Goal: Transaction & Acquisition: Purchase product/service

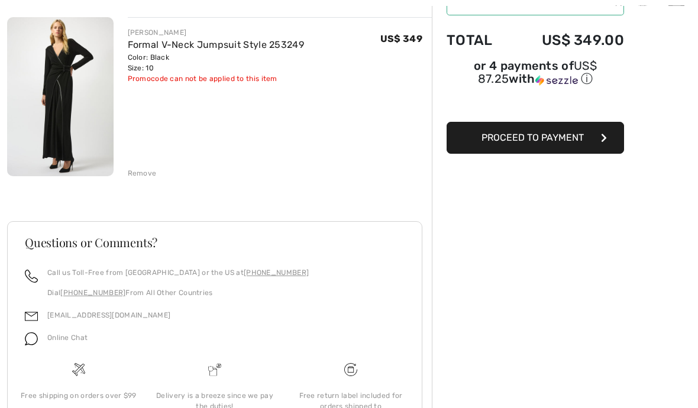
scroll to position [138, 0]
click at [543, 136] on span "Proceed to Payment" at bounding box center [533, 137] width 102 height 11
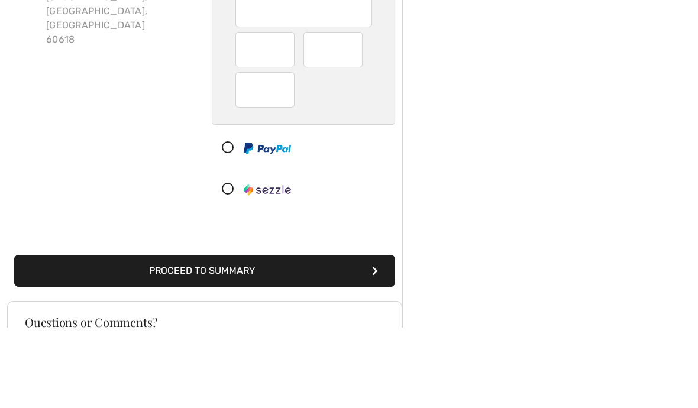
scroll to position [179, 0]
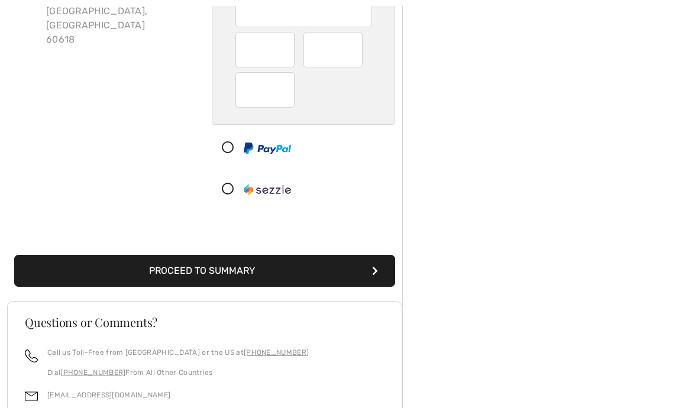
click at [129, 263] on button "Proceed to Summary" at bounding box center [204, 271] width 381 height 32
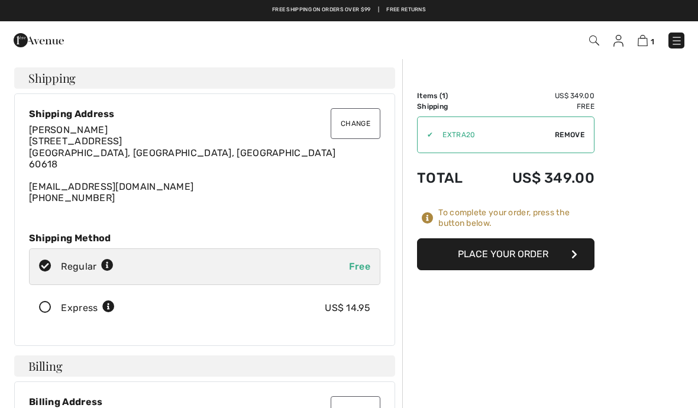
click at [531, 256] on button "Place Your Order" at bounding box center [506, 255] width 178 height 32
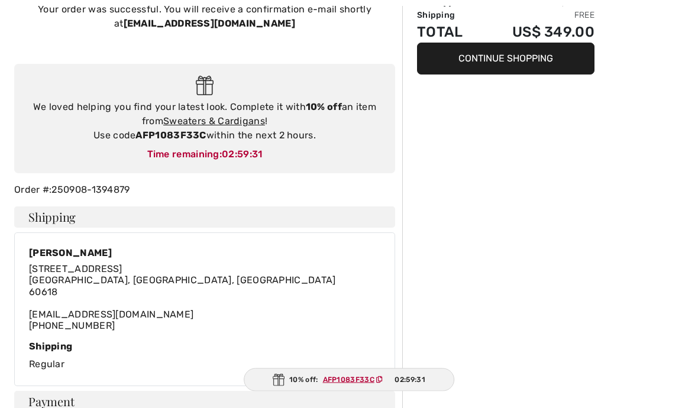
scroll to position [94, 0]
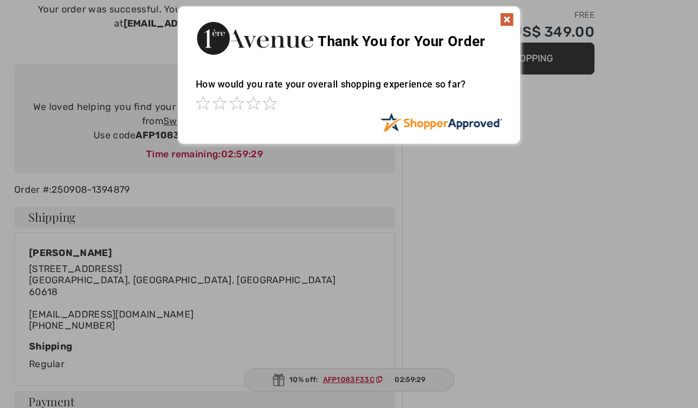
click at [504, 22] on img at bounding box center [507, 19] width 14 height 14
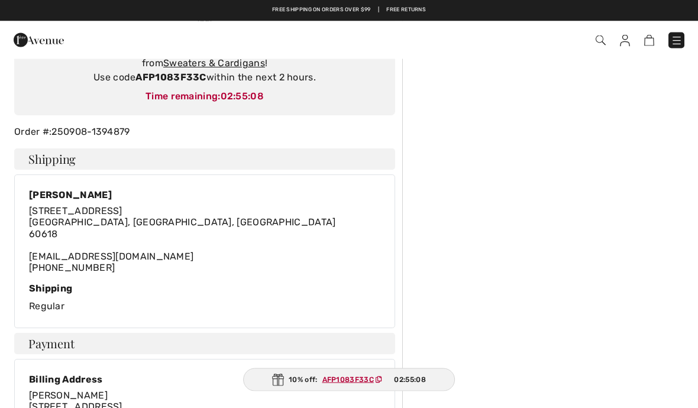
scroll to position [0, 0]
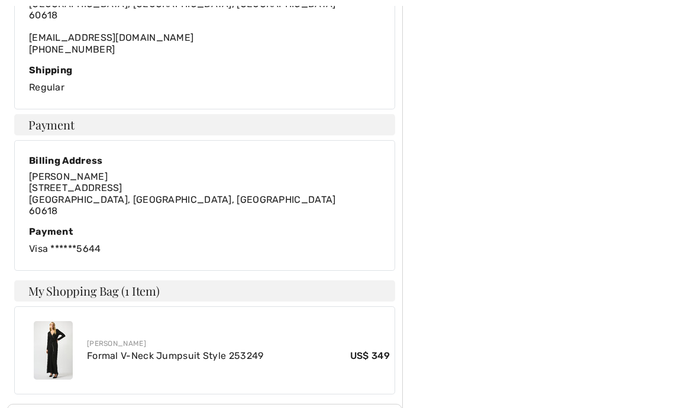
scroll to position [465, 0]
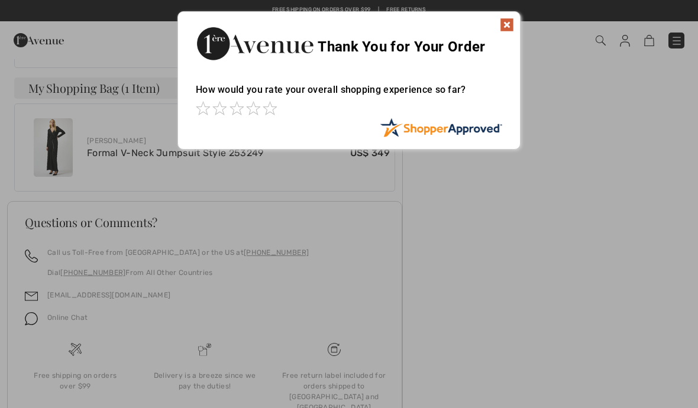
click at [507, 29] on img at bounding box center [507, 25] width 14 height 14
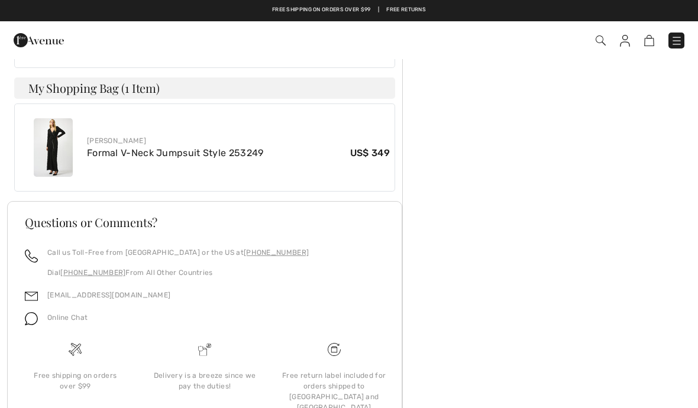
click at [107, 151] on link "Formal V-Neck Jumpsuit Style 253249" at bounding box center [175, 152] width 177 height 11
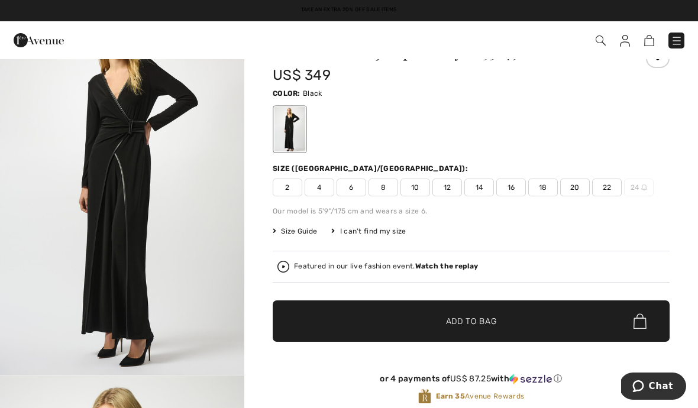
click at [63, 321] on img "1 / 4" at bounding box center [122, 192] width 244 height 366
click at [647, 42] on img at bounding box center [649, 40] width 10 height 11
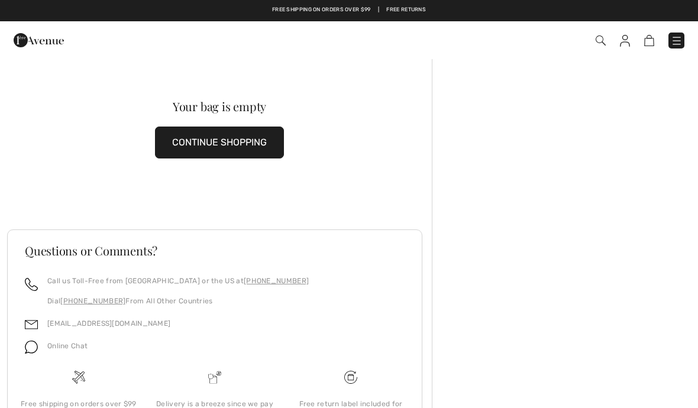
click at [625, 41] on img at bounding box center [625, 41] width 10 height 12
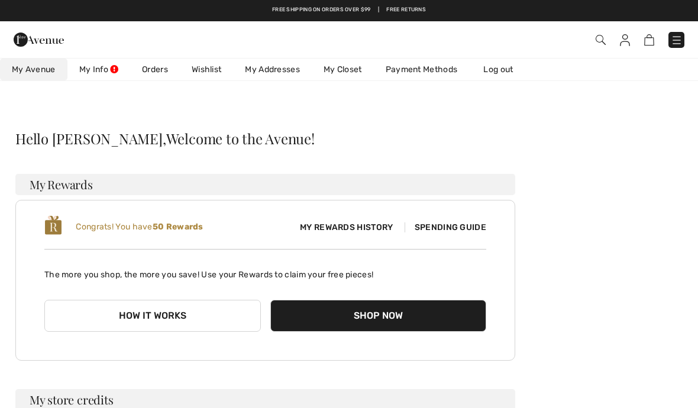
click at [150, 73] on link "Orders" at bounding box center [155, 70] width 50 height 22
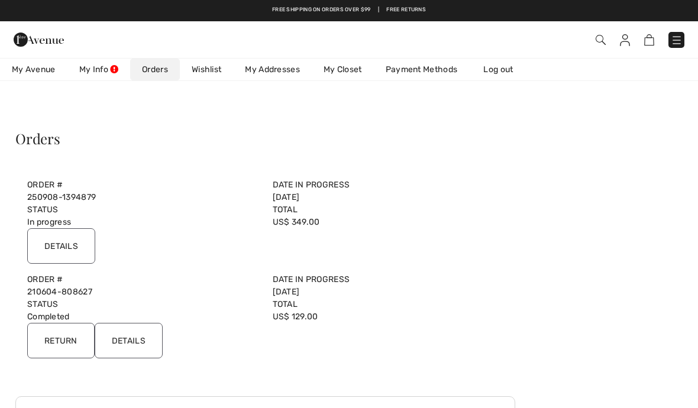
click at [199, 70] on link "Wishlist" at bounding box center [206, 70] width 53 height 22
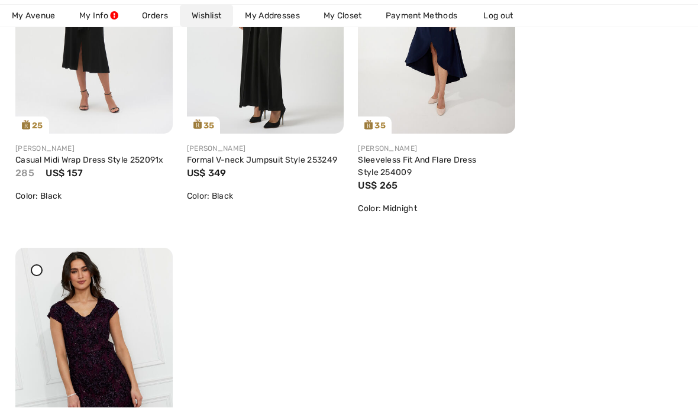
scroll to position [340, 0]
click at [73, 334] on img at bounding box center [93, 366] width 157 height 236
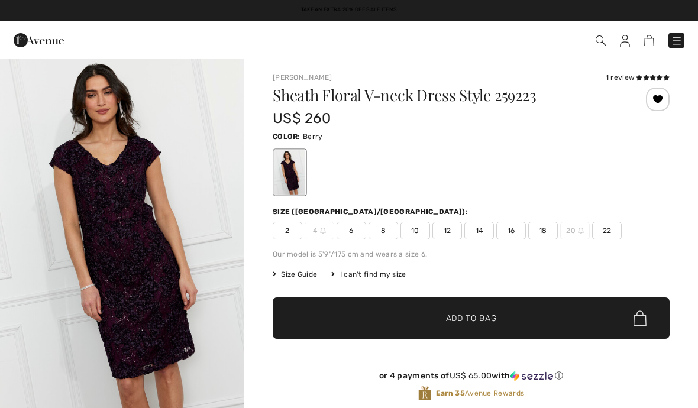
checkbox input "true"
click at [94, 227] on img "1 / 4" at bounding box center [122, 241] width 244 height 367
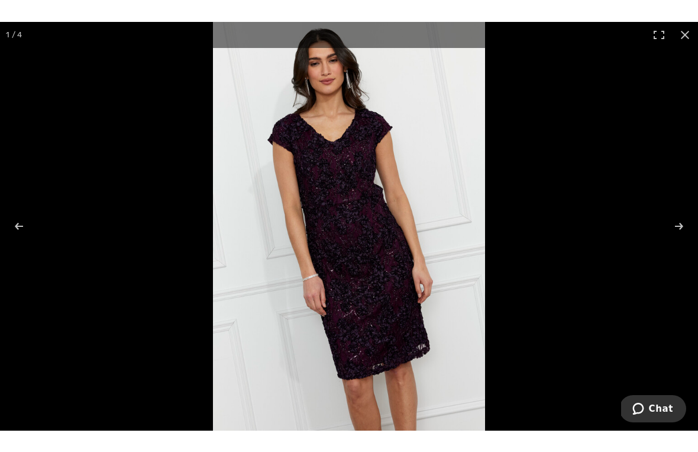
scroll to position [14, 0]
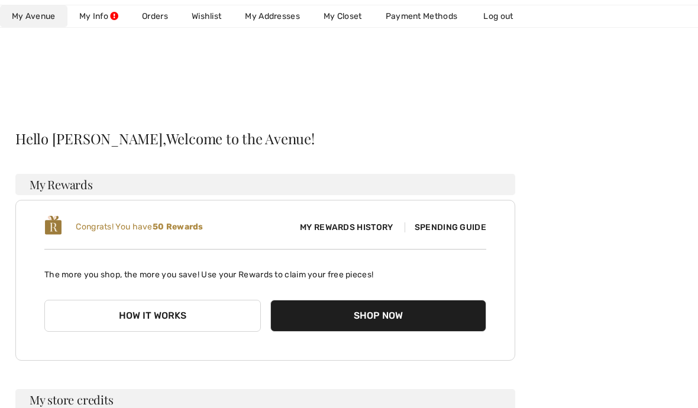
checkbox input "true"
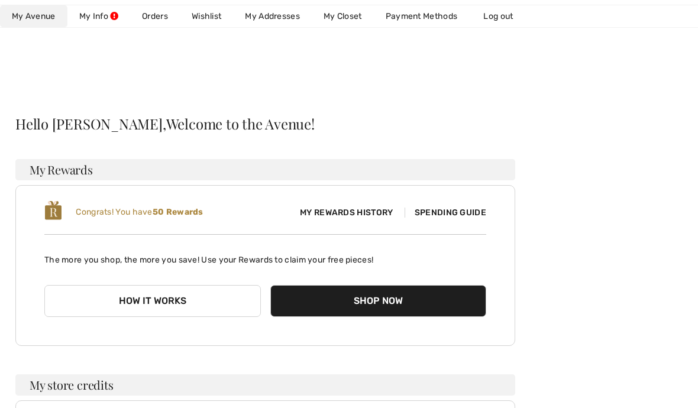
click at [211, 22] on link "Wishlist" at bounding box center [206, 16] width 53 height 22
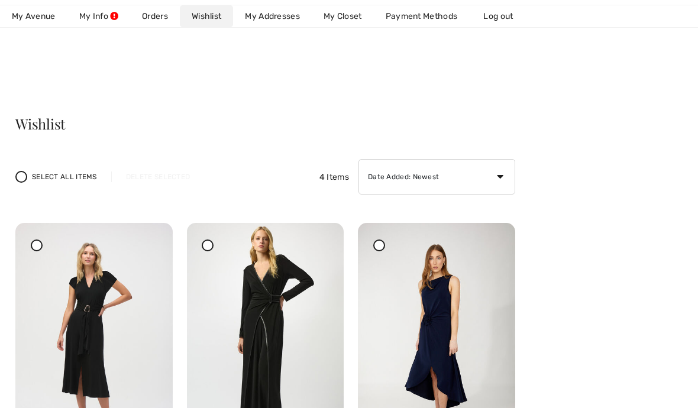
click at [451, 324] on img at bounding box center [436, 341] width 157 height 236
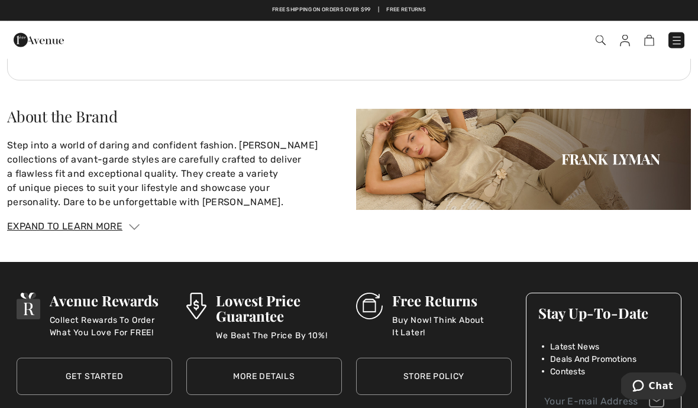
scroll to position [1770, 0]
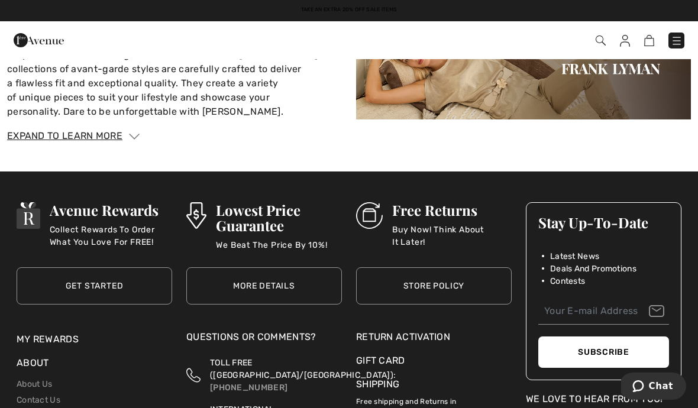
click at [645, 40] on img at bounding box center [649, 40] width 10 height 11
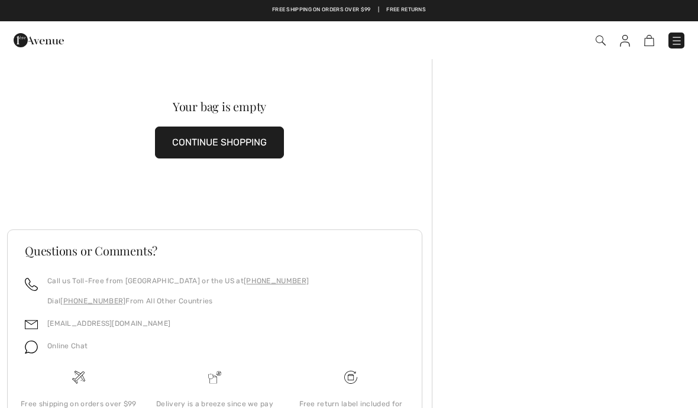
click at [24, 42] on img at bounding box center [39, 40] width 50 height 24
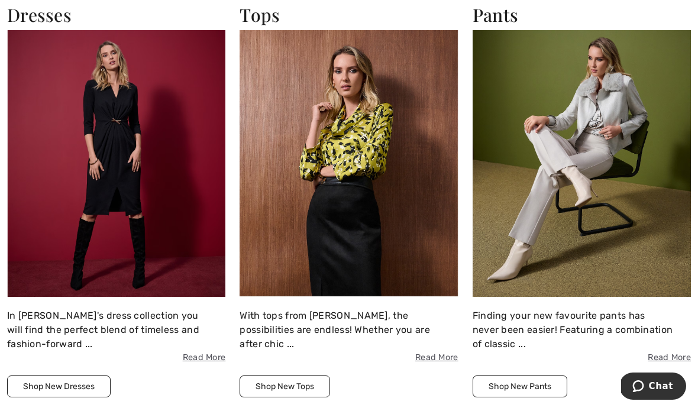
scroll to position [1752, 0]
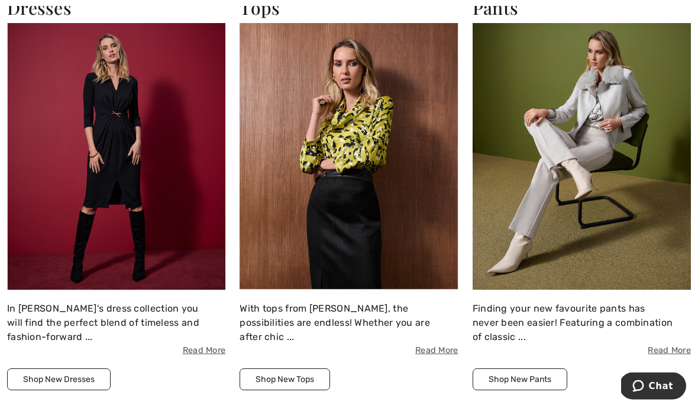
click at [101, 134] on img at bounding box center [116, 157] width 218 height 267
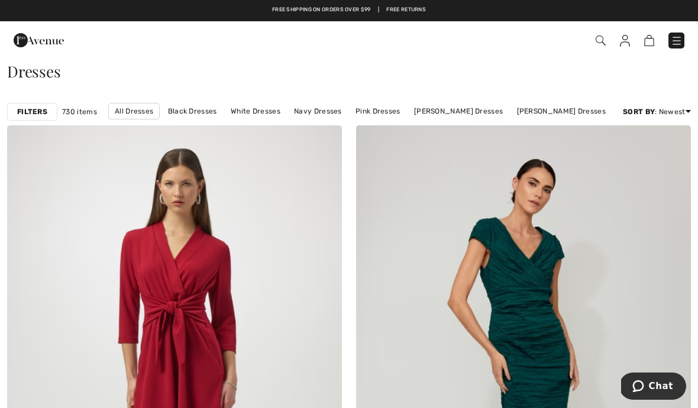
scroll to position [101, 0]
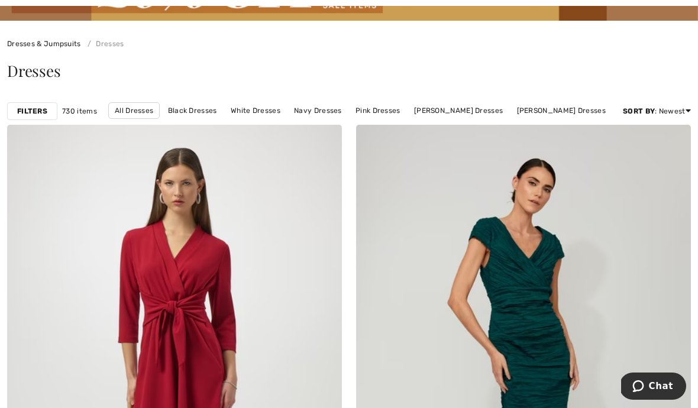
click at [24, 111] on strong "Filters" at bounding box center [32, 111] width 30 height 11
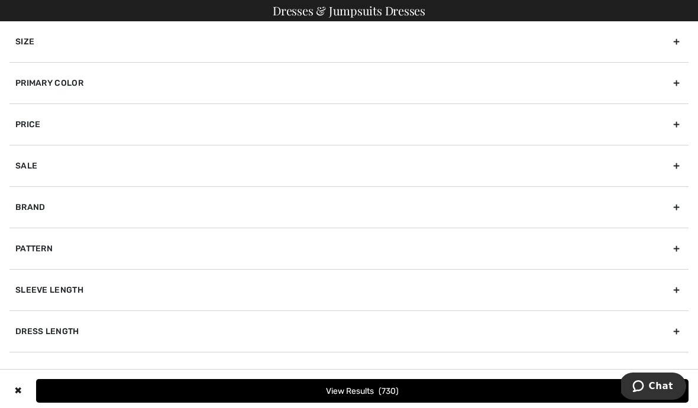
click at [41, 335] on div "Dress Length" at bounding box center [348, 331] width 679 height 41
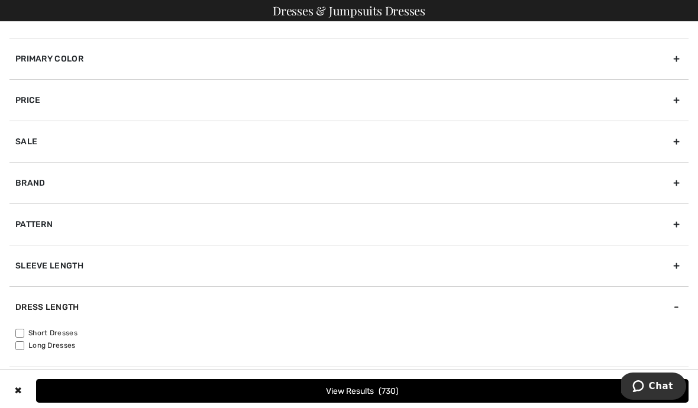
scroll to position [24, 0]
click at [24, 329] on input"] "Short Dresses" at bounding box center [19, 333] width 9 height 9
checkbox input"] "true"
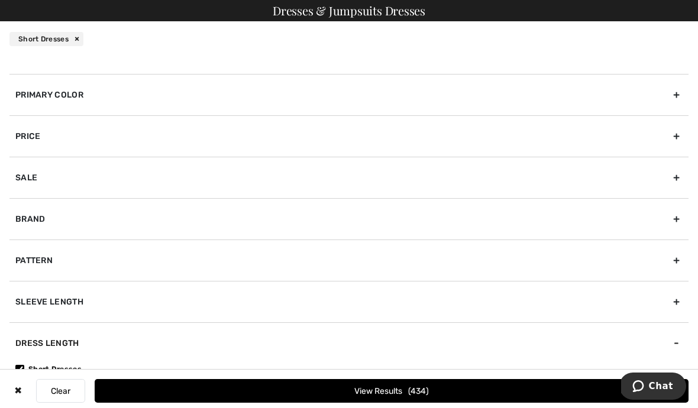
click at [377, 383] on button "View Results 434" at bounding box center [392, 391] width 594 height 24
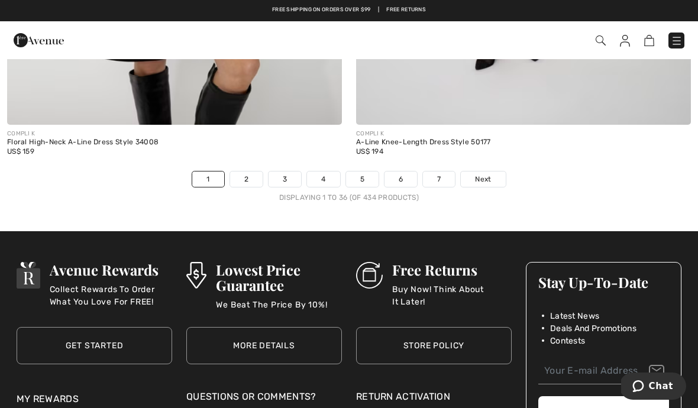
scroll to position [10327, 0]
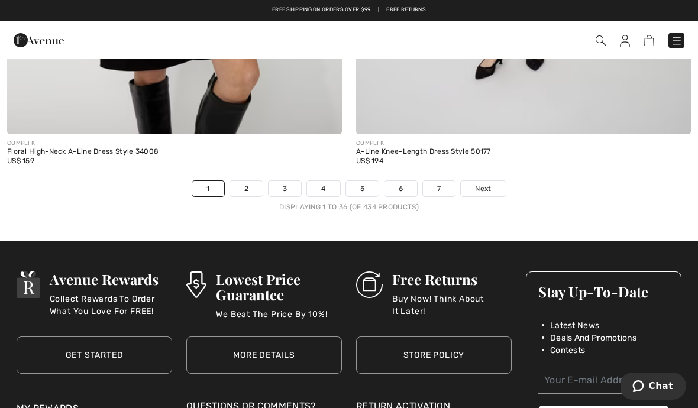
click at [488, 183] on span "Next" at bounding box center [483, 188] width 16 height 11
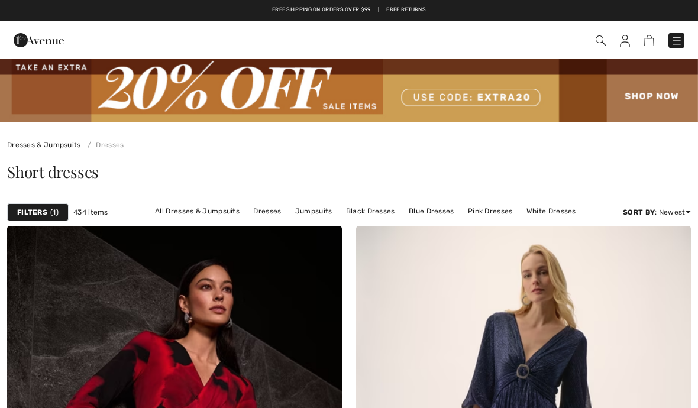
checkbox input "true"
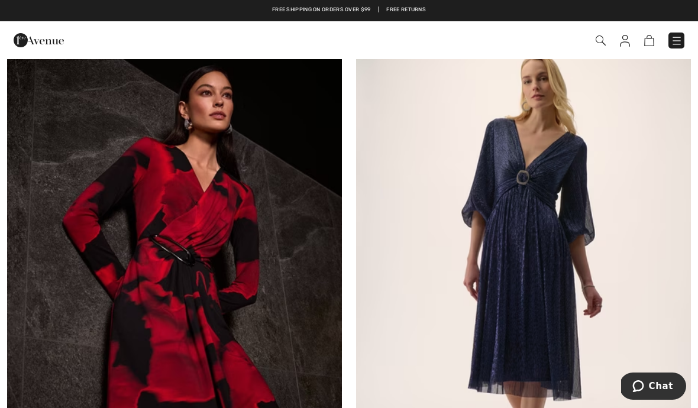
scroll to position [195, 0]
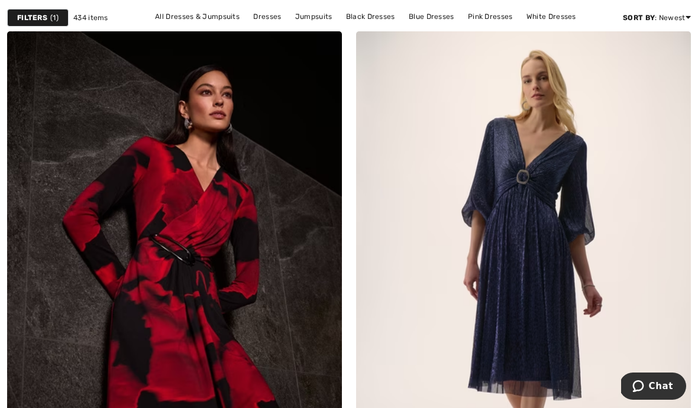
click at [535, 199] on img at bounding box center [523, 282] width 335 height 502
click at [672, 47] on img at bounding box center [673, 48] width 11 height 9
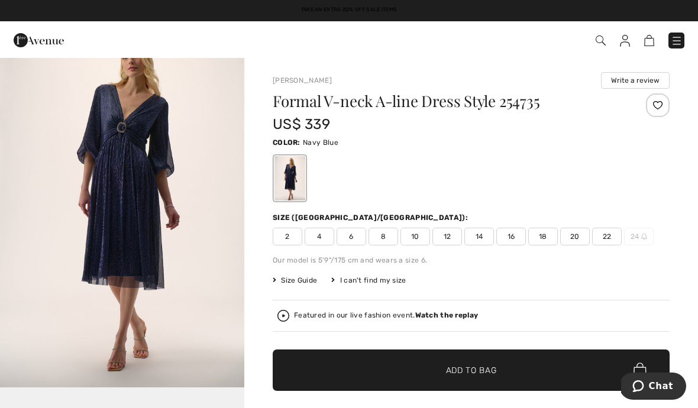
scroll to position [1575, 0]
click at [659, 108] on div at bounding box center [658, 106] width 24 height 24
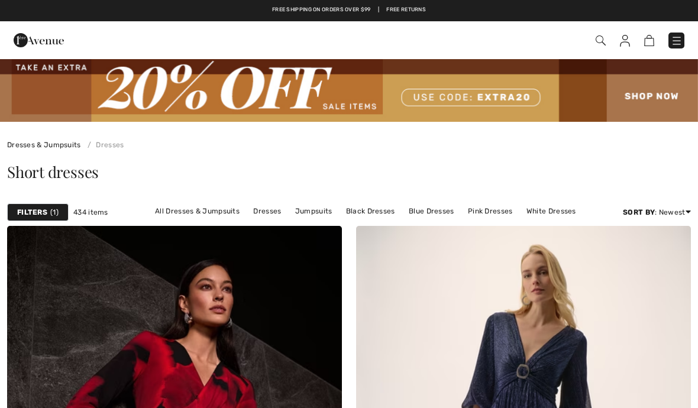
checkbox input "true"
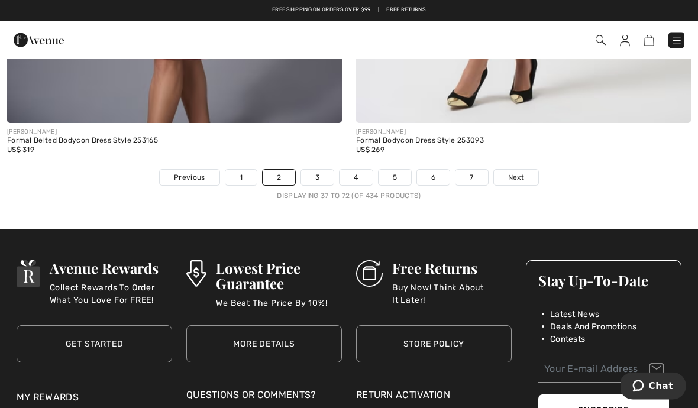
scroll to position [10218, 0]
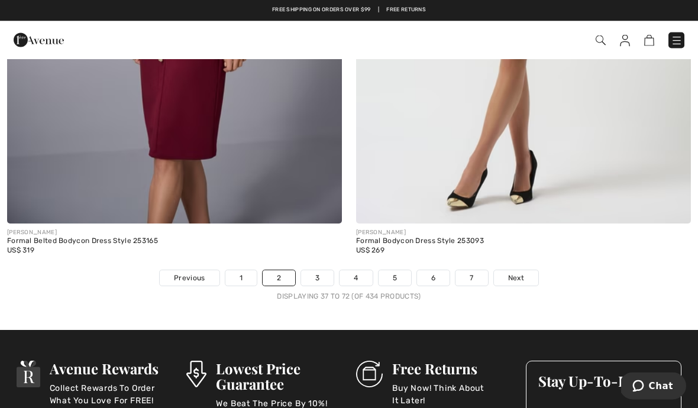
click at [516, 273] on span "Next" at bounding box center [516, 278] width 16 height 11
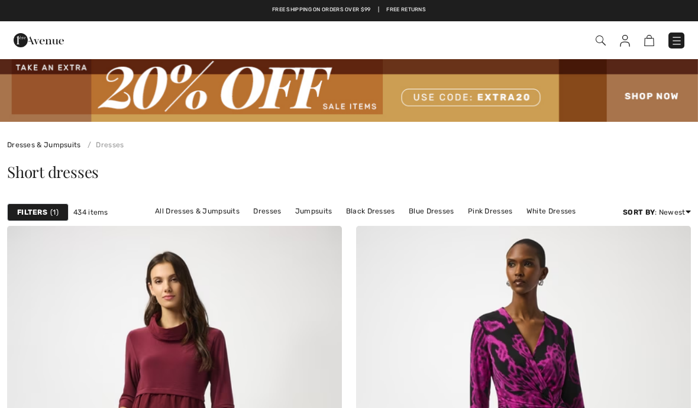
checkbox input "true"
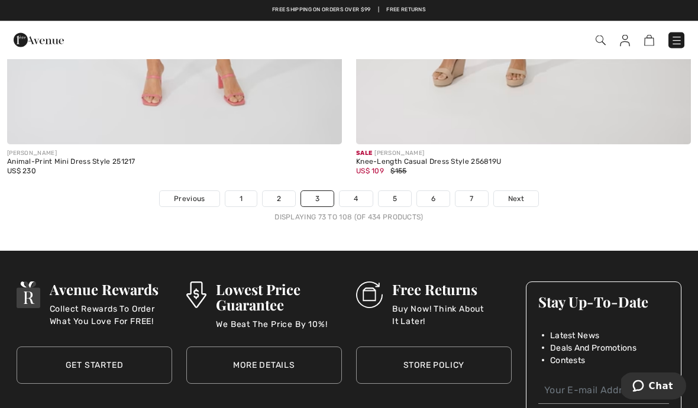
scroll to position [10241, 0]
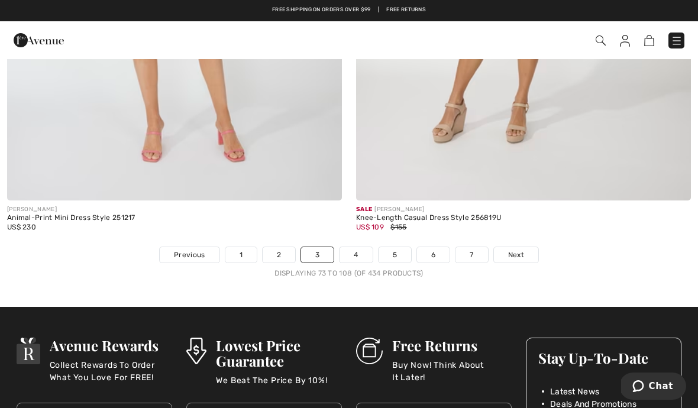
click at [525, 247] on link "Next" at bounding box center [516, 254] width 44 height 15
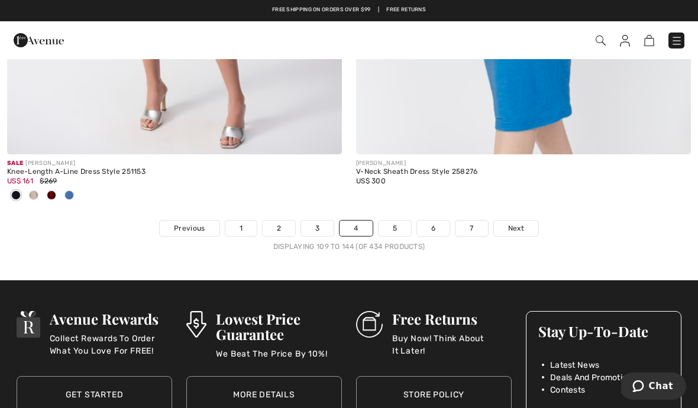
scroll to position [10334, 0]
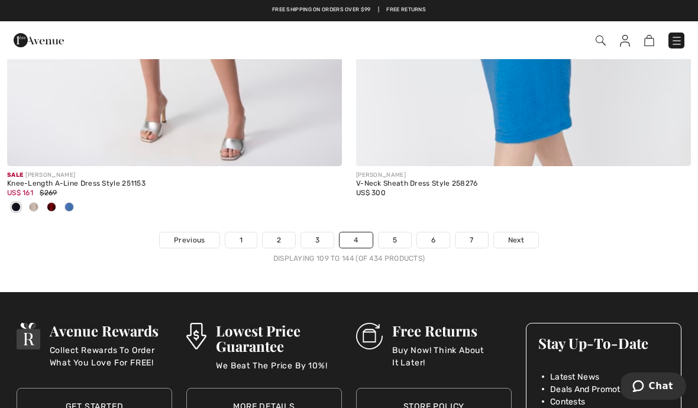
click at [519, 235] on span "Next" at bounding box center [516, 240] width 16 height 11
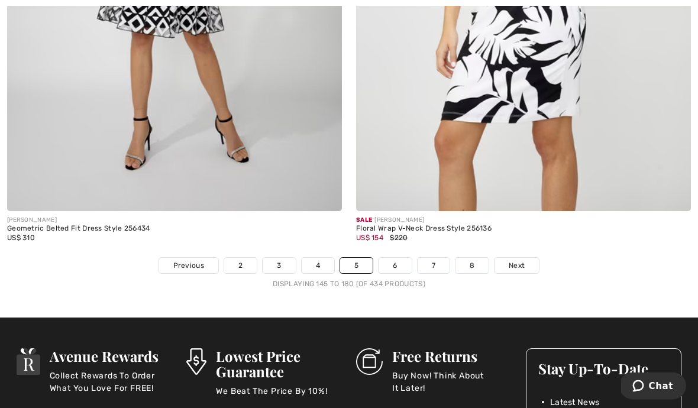
scroll to position [10225, 0]
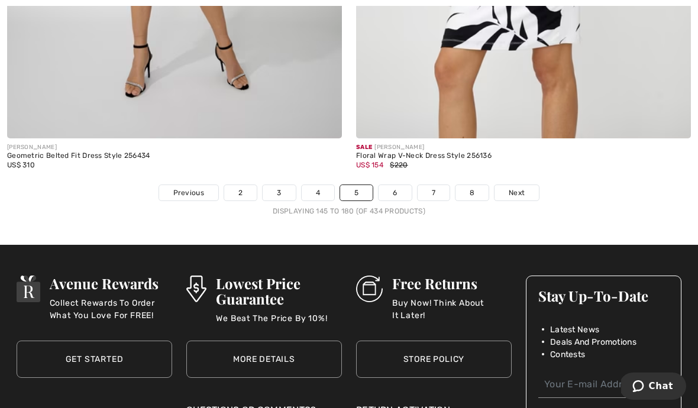
click at [521, 188] on span "Next" at bounding box center [517, 193] width 16 height 11
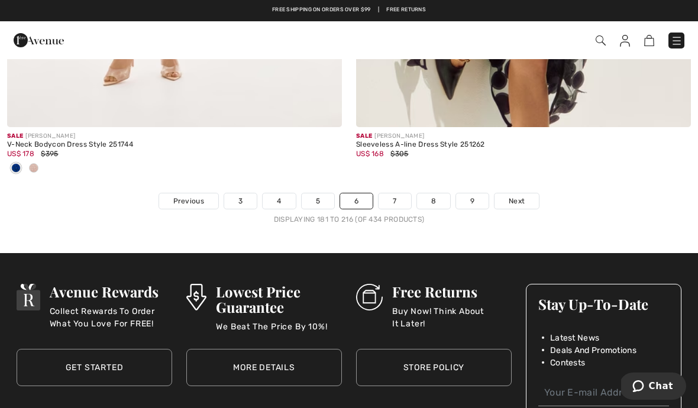
scroll to position [10295, 0]
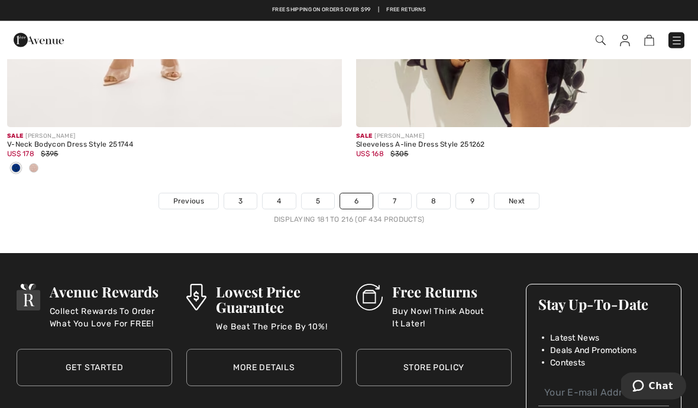
click at [510, 196] on span "Next" at bounding box center [517, 201] width 16 height 11
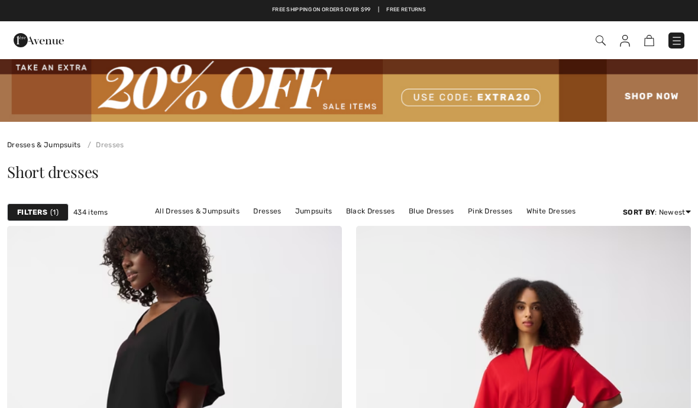
checkbox input "true"
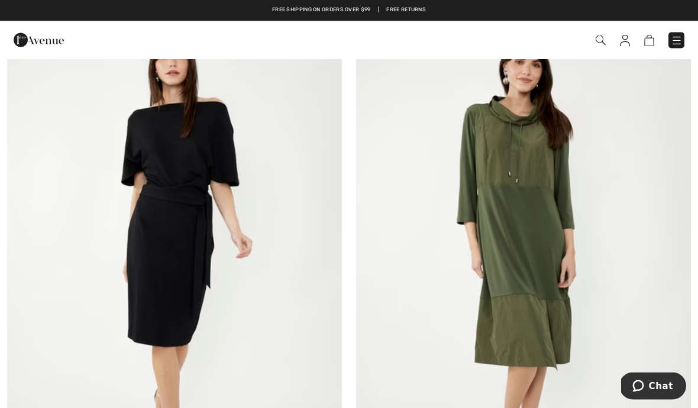
scroll to position [5896, 0]
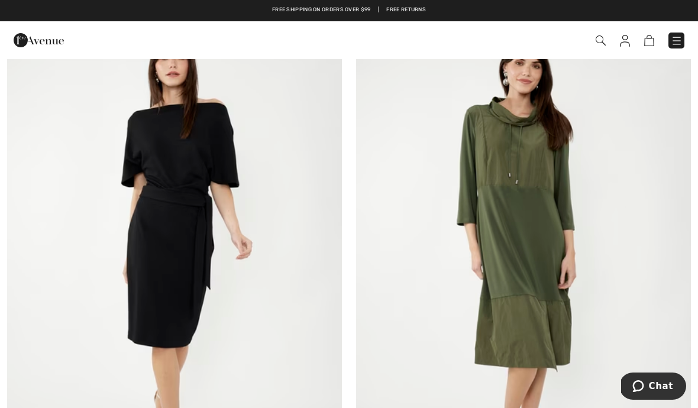
click at [176, 178] on img at bounding box center [174, 259] width 335 height 502
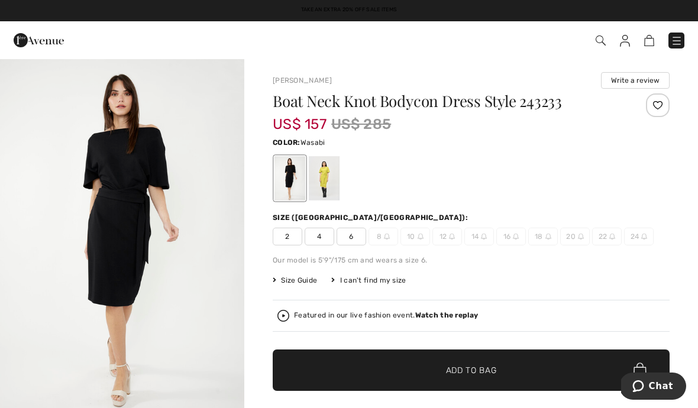
click at [317, 178] on div at bounding box center [324, 178] width 31 height 44
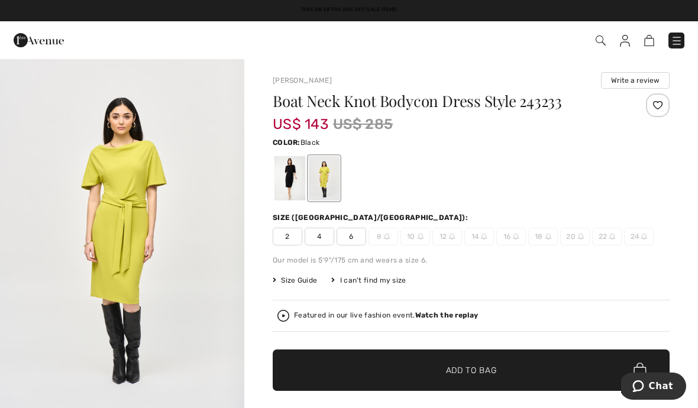
click at [286, 167] on div at bounding box center [290, 178] width 31 height 44
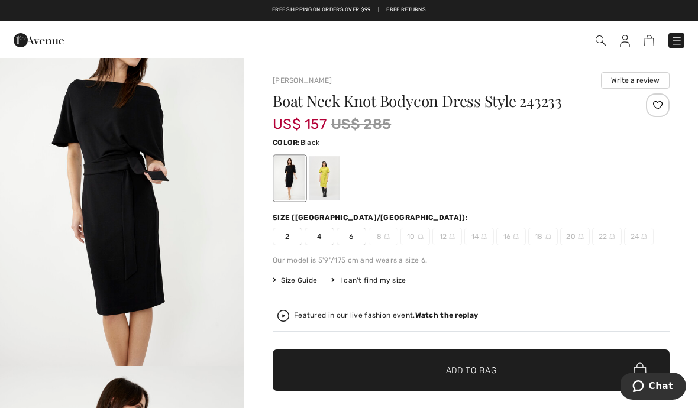
scroll to position [1230, 0]
click at [317, 165] on div at bounding box center [324, 178] width 31 height 44
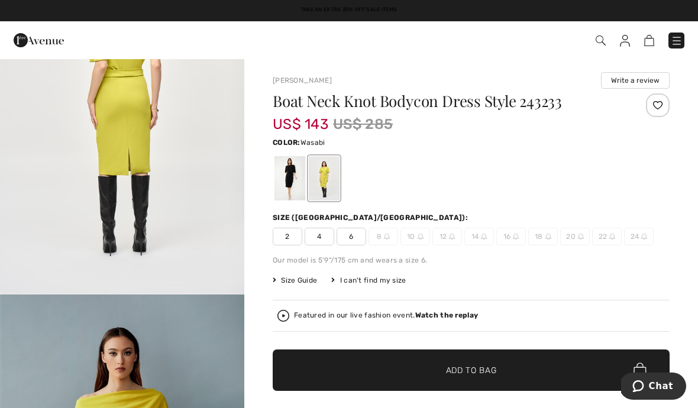
scroll to position [0, 0]
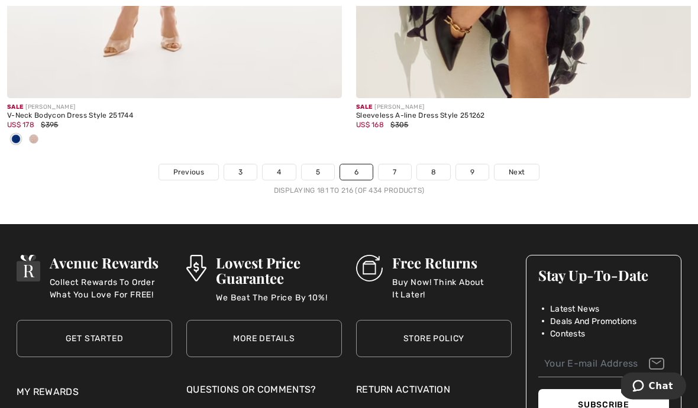
scroll to position [10324, 0]
click at [523, 167] on span "Next" at bounding box center [517, 172] width 16 height 11
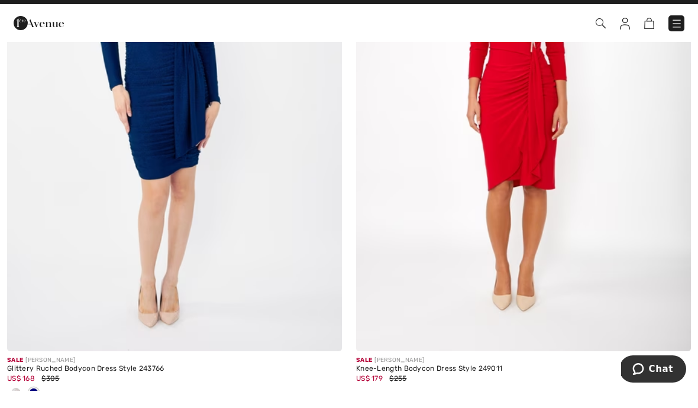
scroll to position [9522, 0]
